Goal: Task Accomplishment & Management: Use online tool/utility

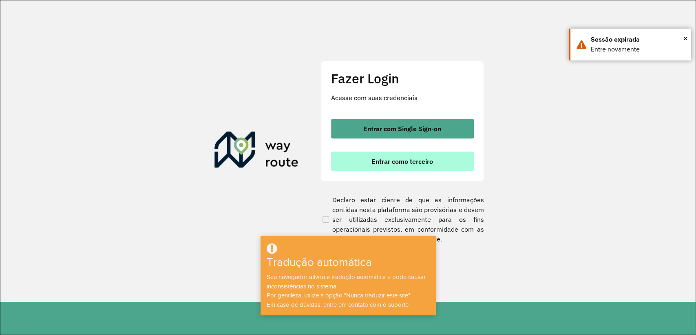
click at [398, 162] on font "Entrar como terceiro" at bounding box center [403, 161] width 62 height 8
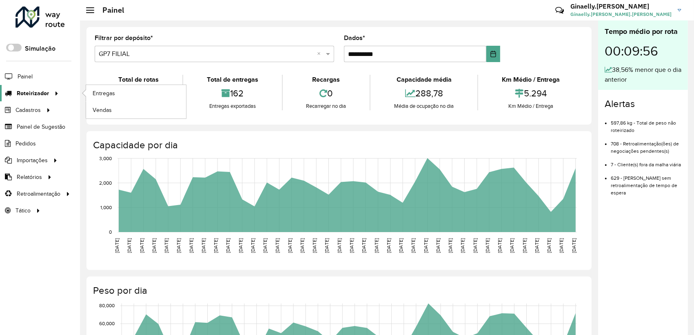
click at [18, 96] on span "Roteirizador" at bounding box center [33, 93] width 32 height 9
click at [121, 92] on link "Entregas" at bounding box center [136, 93] width 100 height 16
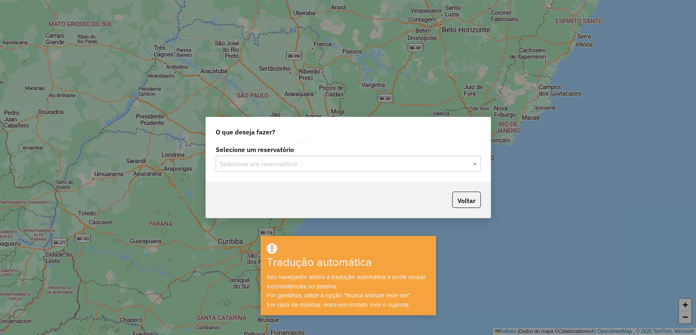
click at [309, 164] on input "text" at bounding box center [340, 164] width 241 height 10
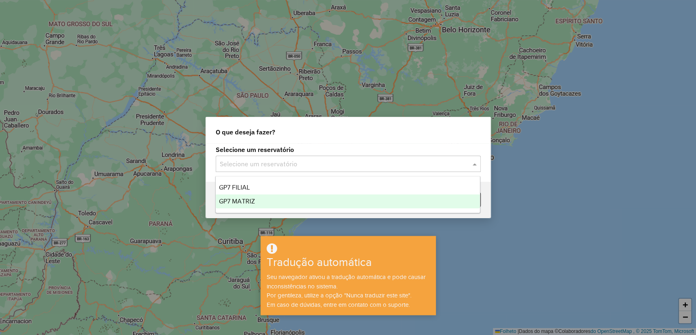
click at [279, 196] on div "GP7 MATRIZ" at bounding box center [348, 201] width 264 height 14
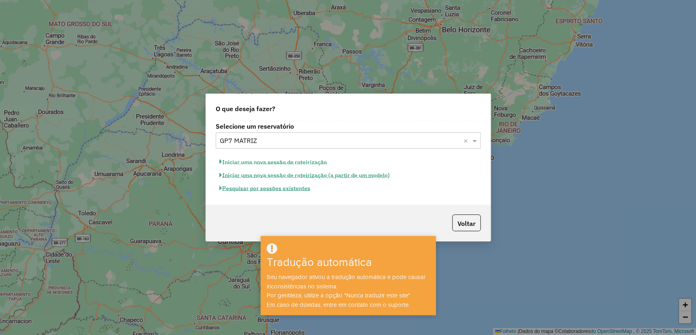
click at [303, 188] on font "Pesquisar por sessões existentes" at bounding box center [266, 187] width 88 height 7
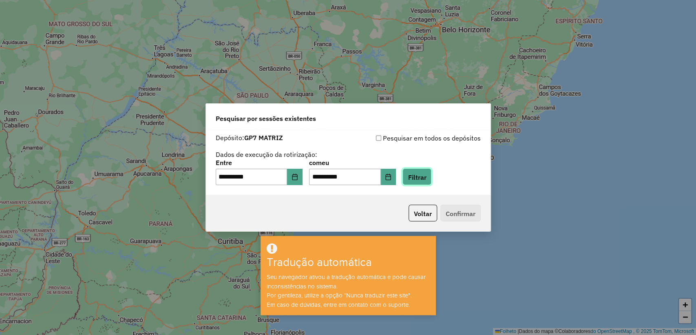
click at [428, 171] on button "Filtrar" at bounding box center [417, 176] width 29 height 17
